Goal: Navigation & Orientation: Find specific page/section

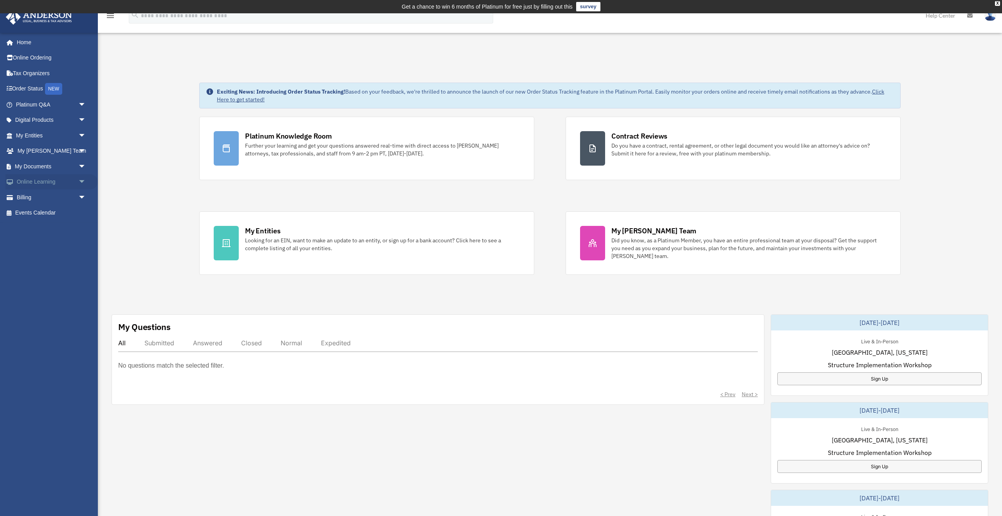
click at [81, 182] on span "arrow_drop_down" at bounding box center [86, 182] width 16 height 16
click at [58, 225] on link "Resources" at bounding box center [54, 228] width 87 height 16
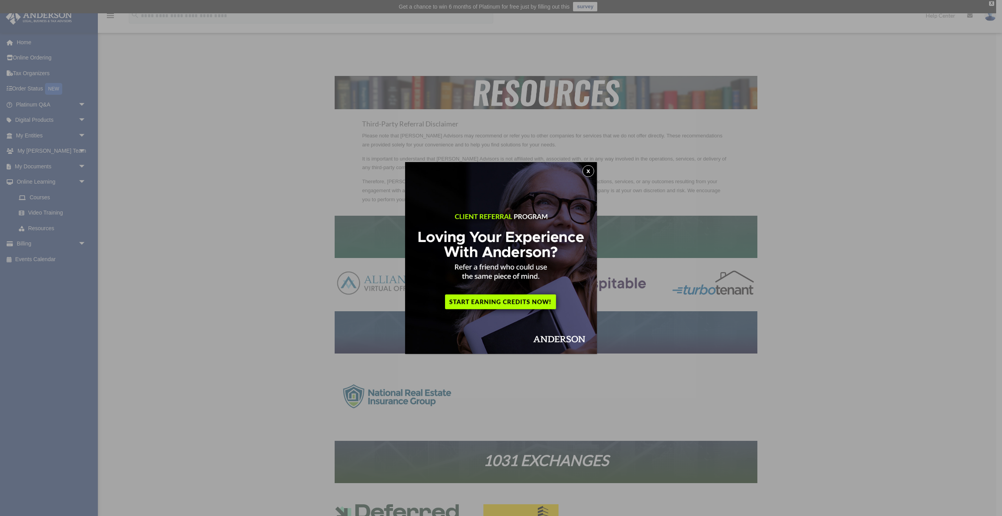
click at [589, 171] on button "x" at bounding box center [588, 171] width 12 height 12
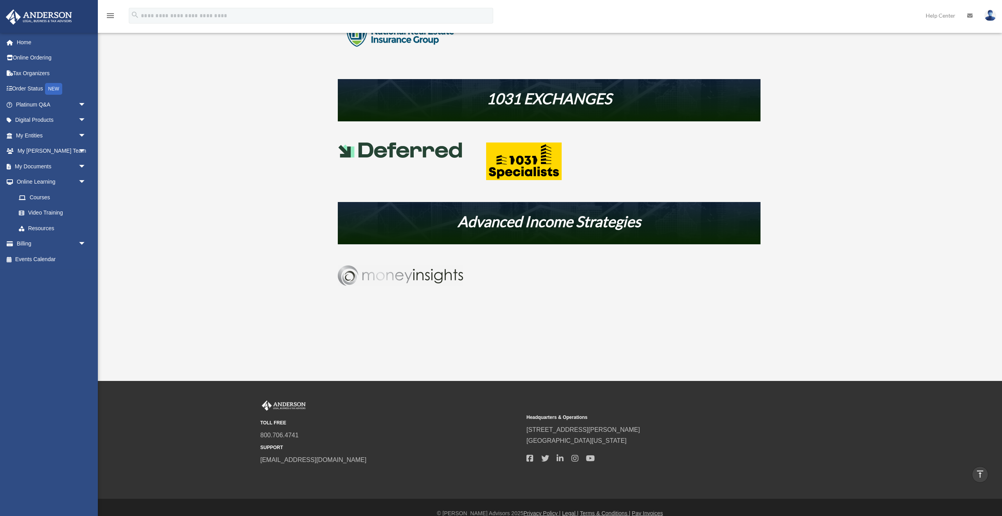
scroll to position [368, 0]
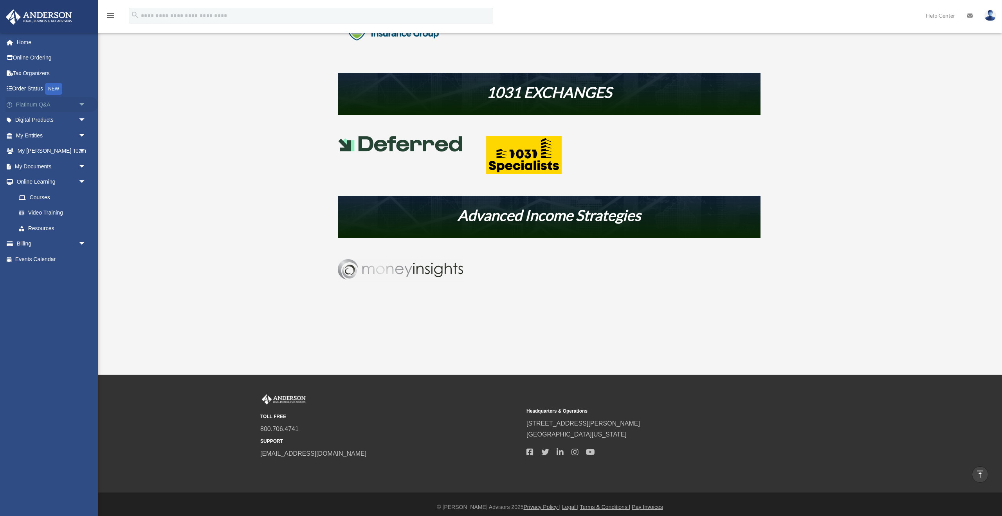
click at [61, 107] on link "Platinum Q&A arrow_drop_down" at bounding box center [51, 105] width 92 height 16
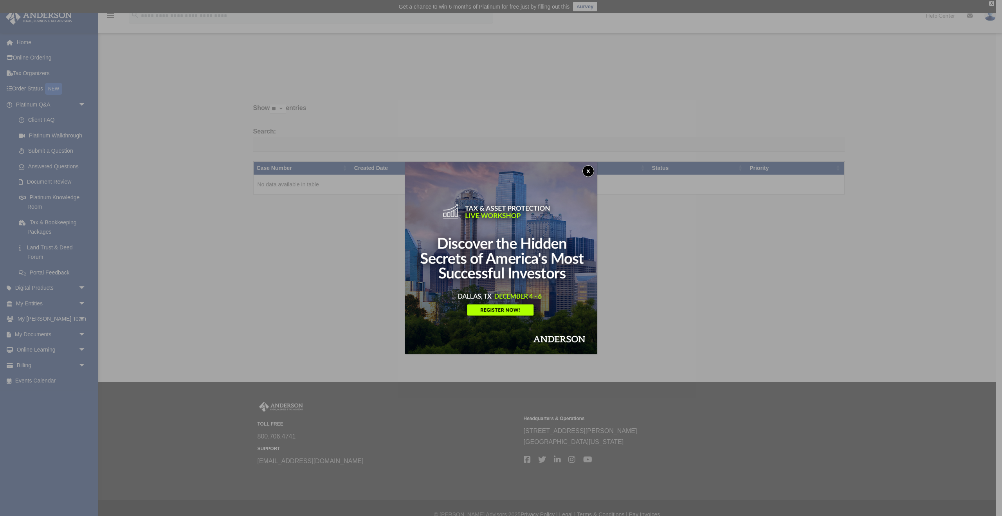
click at [588, 170] on button "x" at bounding box center [588, 171] width 12 height 12
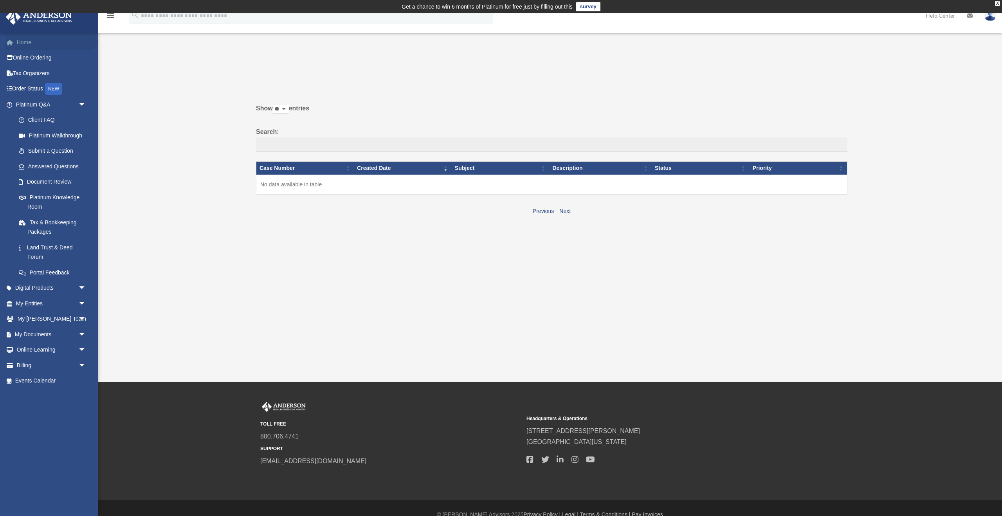
click at [27, 36] on link "Home" at bounding box center [51, 42] width 92 height 16
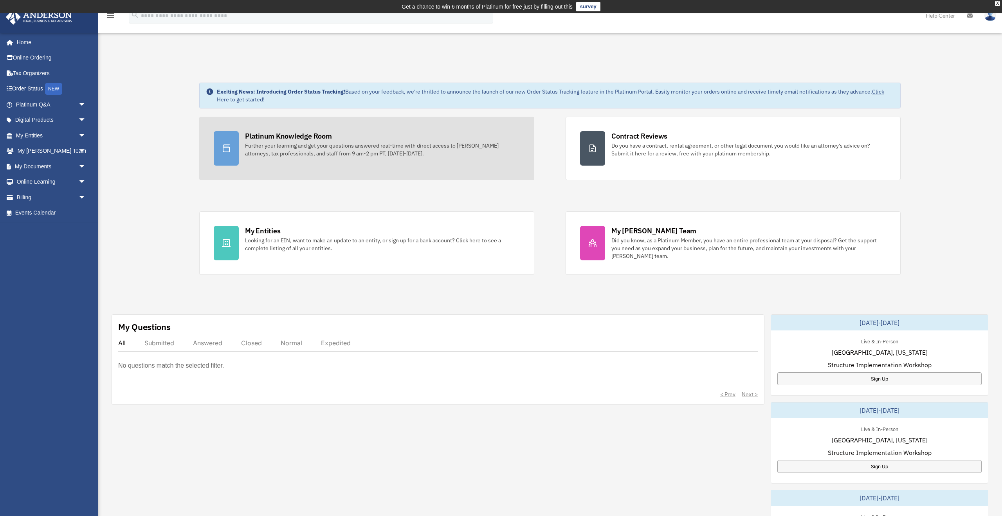
click at [304, 148] on div "Further your learning and get your questions answered real-time with direct acc…" at bounding box center [382, 150] width 275 height 16
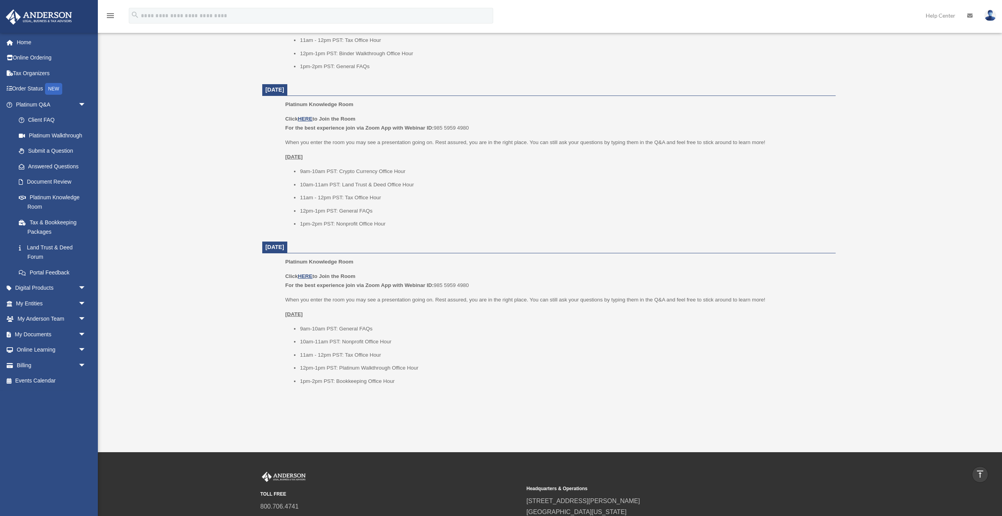
scroll to position [768, 0]
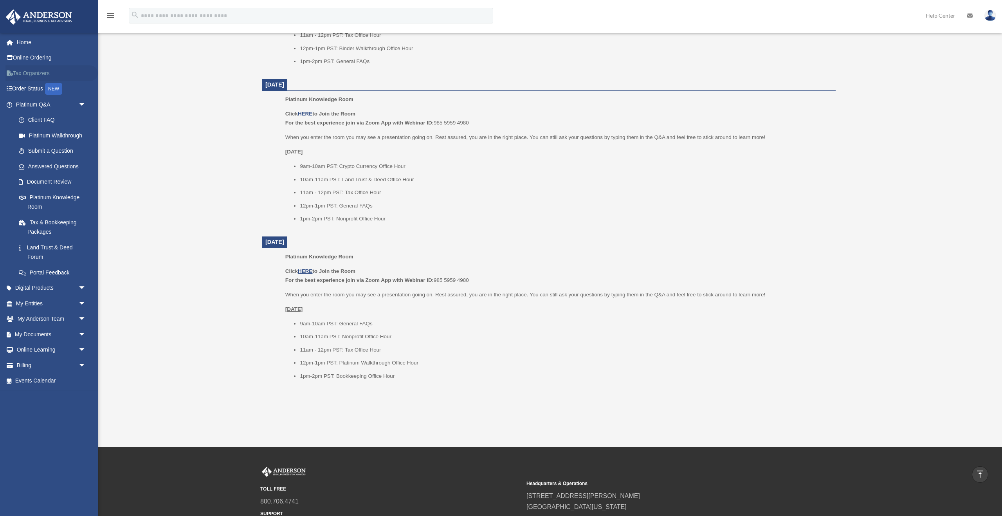
click at [41, 71] on link "Tax Organizers" at bounding box center [51, 73] width 92 height 16
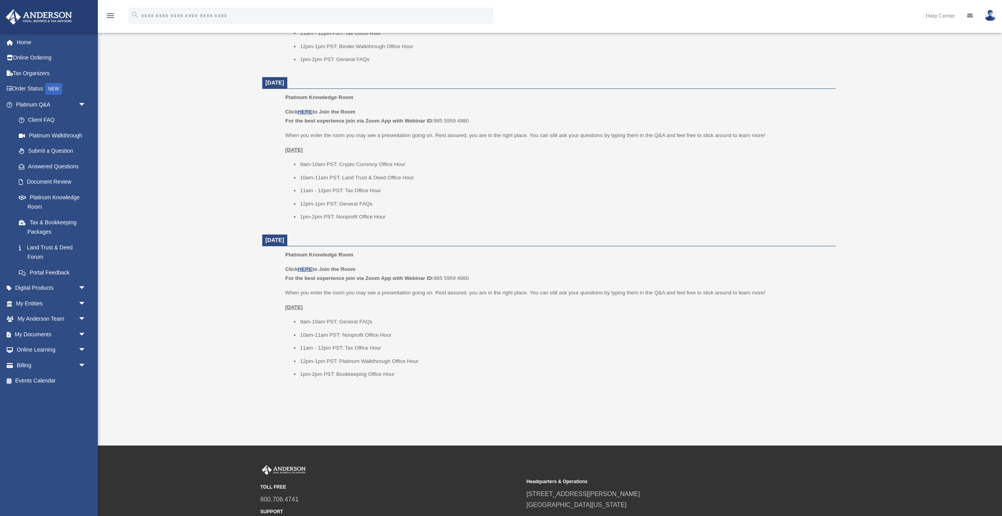
scroll to position [768, 0]
